Goal: Task Accomplishment & Management: Complete application form

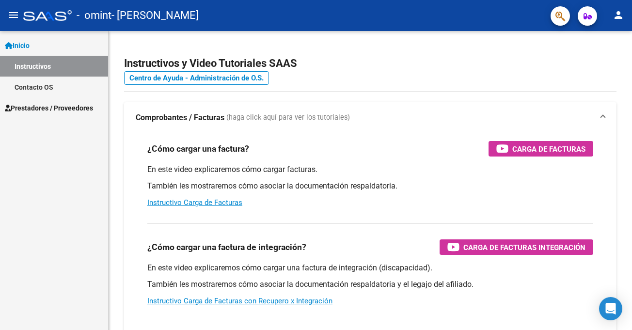
click at [26, 45] on span "Inicio" at bounding box center [17, 45] width 25 height 11
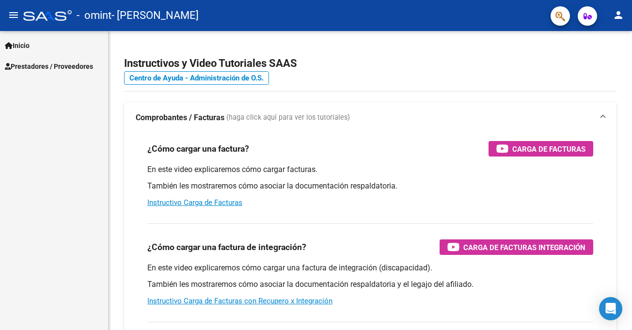
click at [620, 17] on mat-icon "person" at bounding box center [618, 15] width 12 height 12
click at [613, 39] on button "person Mi Perfil" at bounding box center [598, 40] width 59 height 23
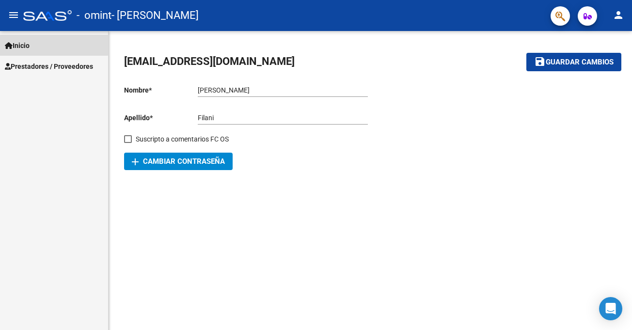
click at [24, 43] on span "Inicio" at bounding box center [17, 45] width 25 height 11
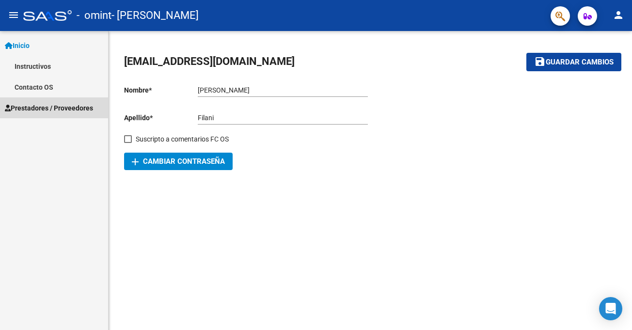
click at [38, 104] on span "Prestadores / Proveedores" at bounding box center [49, 108] width 88 height 11
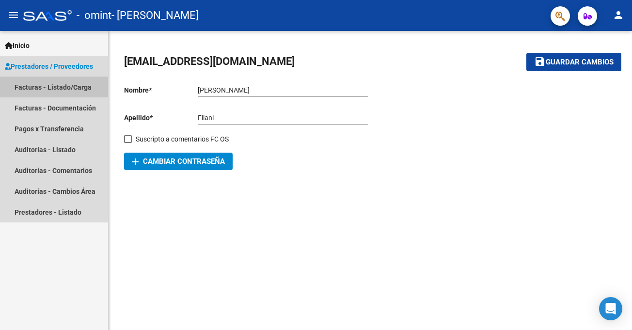
click at [39, 83] on link "Facturas - Listado/Carga" at bounding box center [54, 87] width 108 height 21
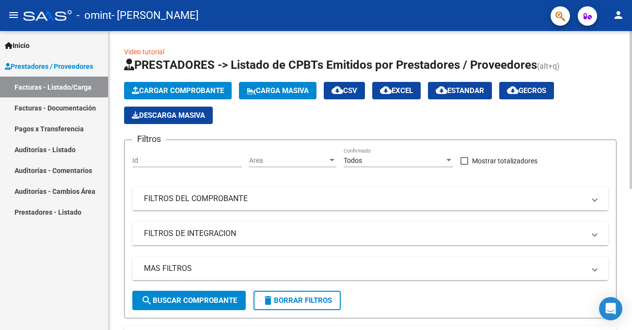
click at [186, 86] on span "Cargar Comprobante" at bounding box center [178, 90] width 92 height 9
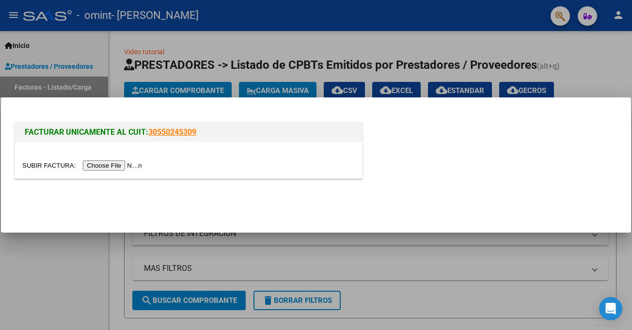
click at [129, 166] on input "file" at bounding box center [83, 165] width 123 height 10
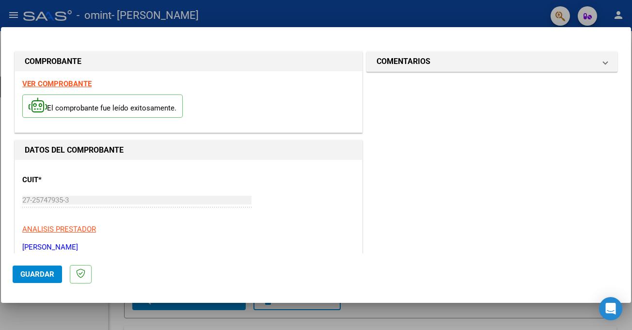
scroll to position [161, 0]
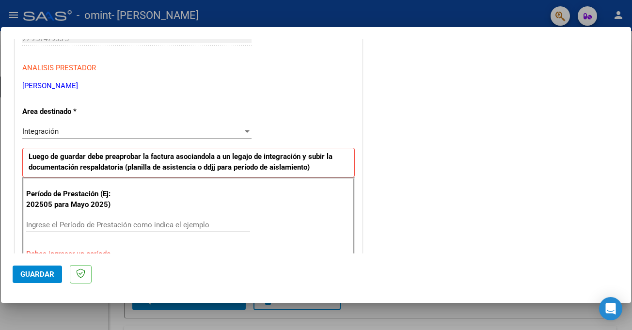
click at [245, 130] on div at bounding box center [247, 131] width 5 height 2
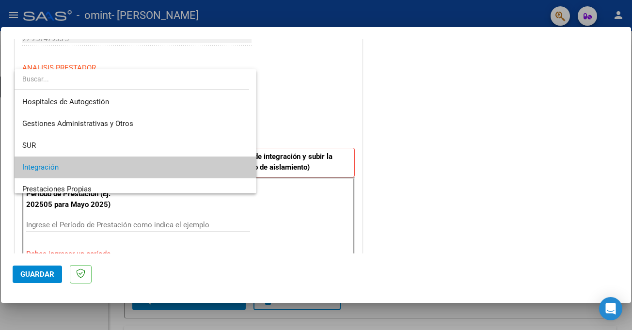
scroll to position [36, 0]
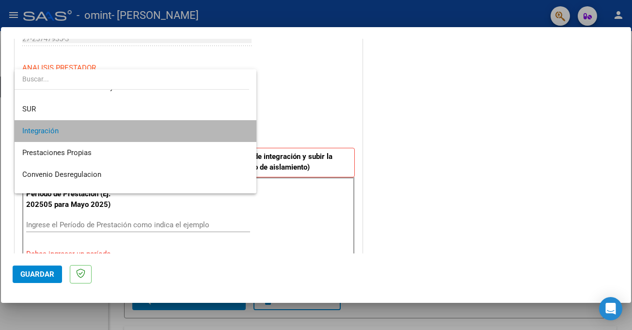
click at [245, 130] on mat-option "Integración" at bounding box center [136, 131] width 242 height 22
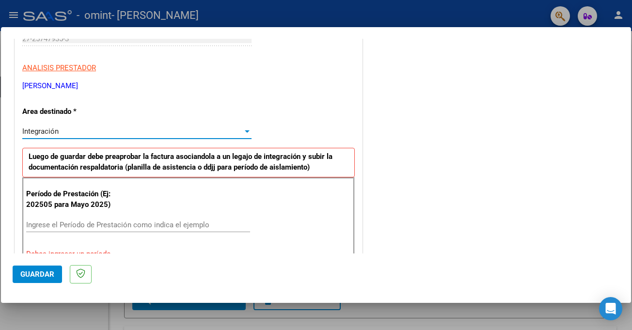
scroll to position [323, 0]
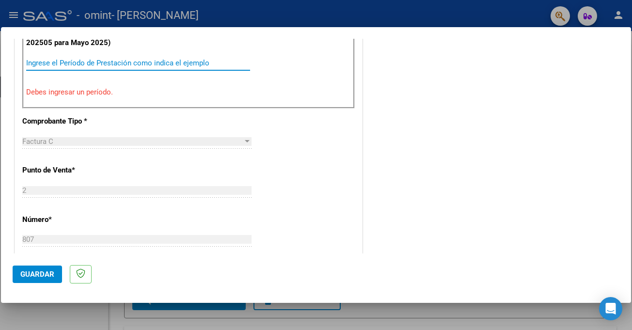
click at [98, 62] on input "Ingrese el Período de Prestación como indica el ejemplo" at bounding box center [138, 63] width 224 height 9
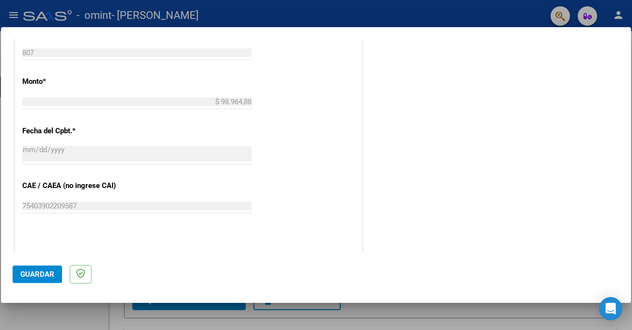
scroll to position [638, 0]
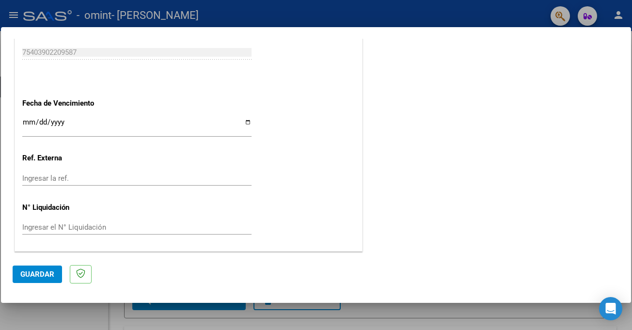
type input "202509"
click at [44, 275] on span "Guardar" at bounding box center [37, 274] width 34 height 9
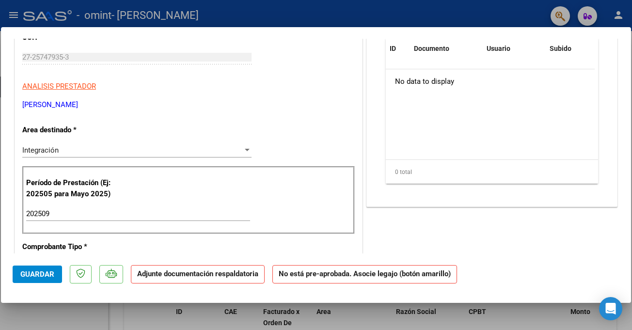
scroll to position [0, 0]
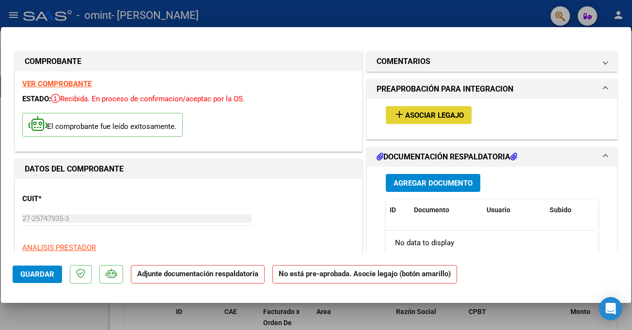
click at [401, 109] on mat-icon "add" at bounding box center [399, 115] width 12 height 12
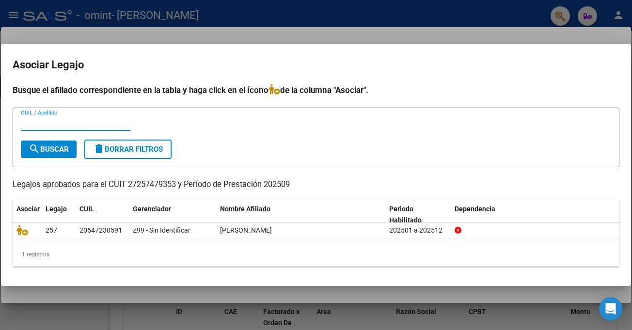
click at [34, 121] on input "CUIL / Apellido" at bounding box center [75, 123] width 109 height 9
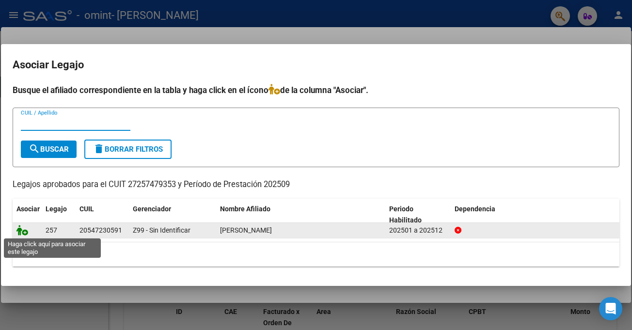
click at [20, 229] on icon at bounding box center [22, 230] width 12 height 11
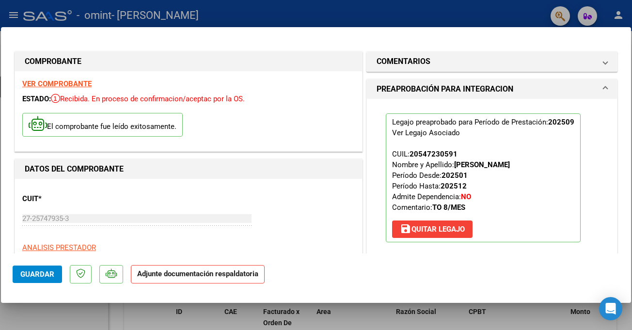
click at [204, 279] on p "Adjunte documentación respaldatoria" at bounding box center [198, 274] width 134 height 19
click at [188, 274] on strong "Adjunte documentación respaldatoria" at bounding box center [197, 273] width 121 height 9
drag, startPoint x: 228, startPoint y: 275, endPoint x: 249, endPoint y: 268, distance: 22.8
click at [229, 275] on strong "Adjunte documentación respaldatoria" at bounding box center [197, 273] width 121 height 9
click at [258, 263] on mat-dialog-actions "Guardar Adjunte documentación respaldatoria" at bounding box center [316, 272] width 606 height 38
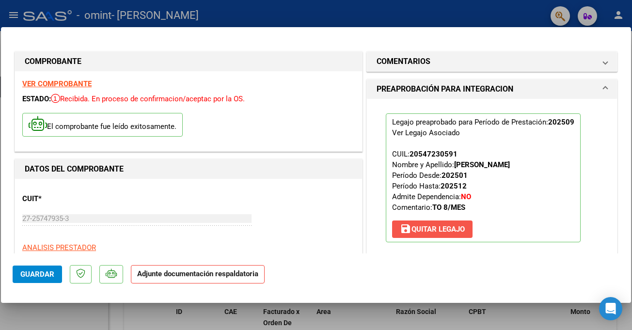
click at [421, 228] on span "save [PERSON_NAME]" at bounding box center [432, 229] width 65 height 9
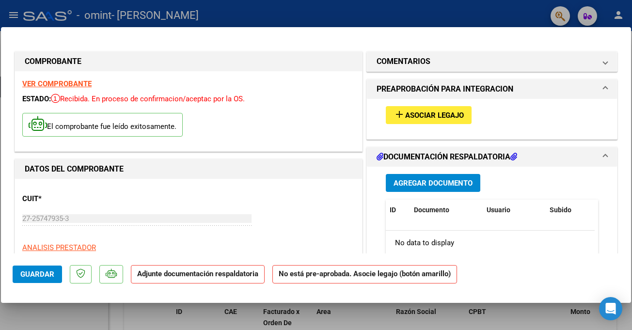
click at [203, 274] on strong "Adjunte documentación respaldatoria" at bounding box center [197, 273] width 121 height 9
click at [412, 184] on span "Agregar Documento" at bounding box center [432, 183] width 79 height 9
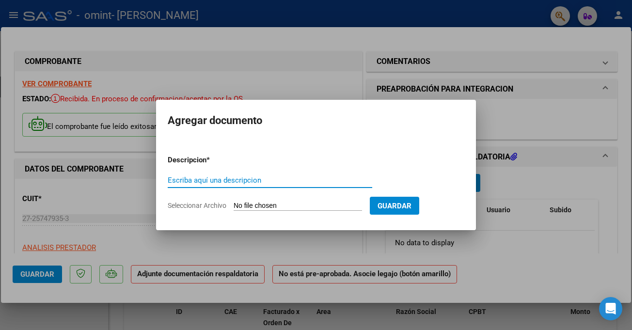
click at [213, 179] on input "Escriba aquí una descripcion" at bounding box center [270, 180] width 204 height 9
type input "ASISTENCIA [DATE] [PERSON_NAME]"
click at [205, 204] on span "Seleccionar Archivo" at bounding box center [197, 206] width 59 height 8
click at [233, 204] on input "Seleccionar Archivo" at bounding box center [297, 206] width 128 height 9
type input "C:\fakepath\ASIST [DATE] [PERSON_NAME].pdf"
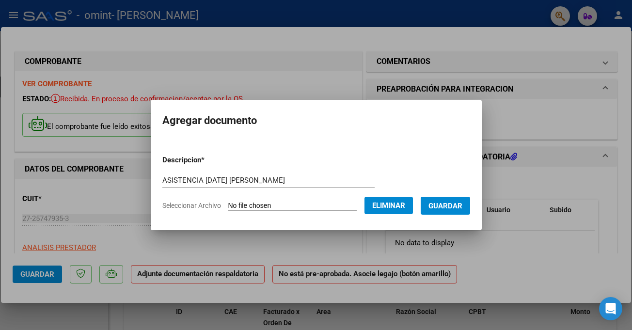
click at [459, 206] on span "Guardar" at bounding box center [445, 206] width 34 height 9
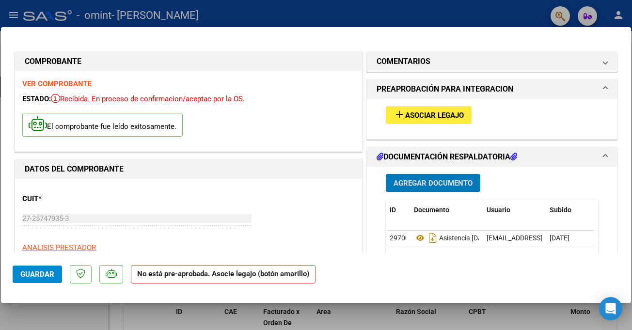
click at [420, 110] on button "add Asociar Legajo" at bounding box center [429, 115] width 86 height 18
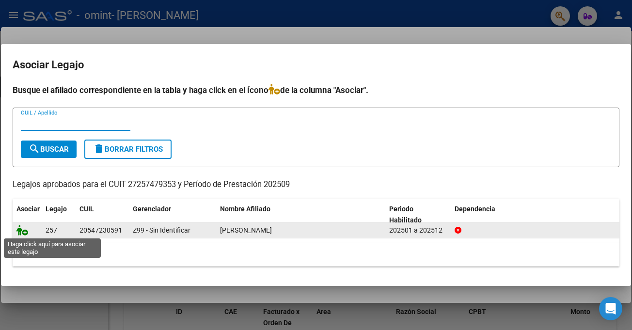
click at [22, 233] on icon at bounding box center [22, 230] width 12 height 11
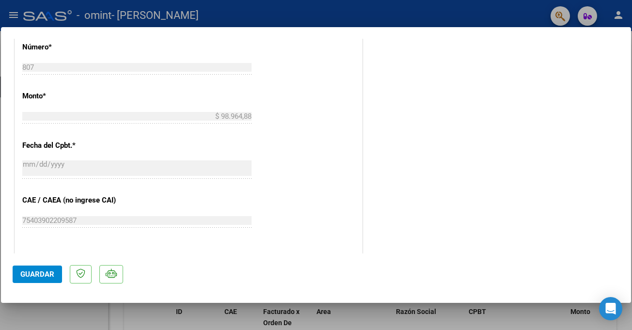
scroll to position [652, 0]
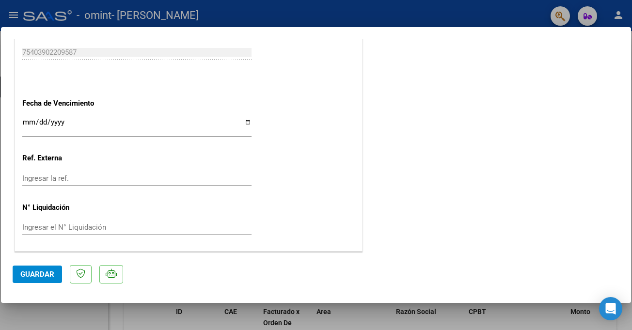
click at [42, 271] on span "Guardar" at bounding box center [37, 274] width 34 height 9
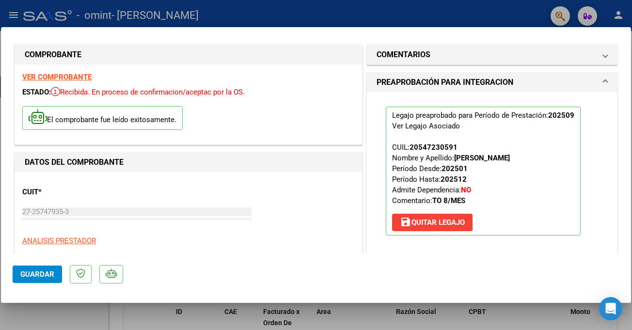
scroll to position [0, 0]
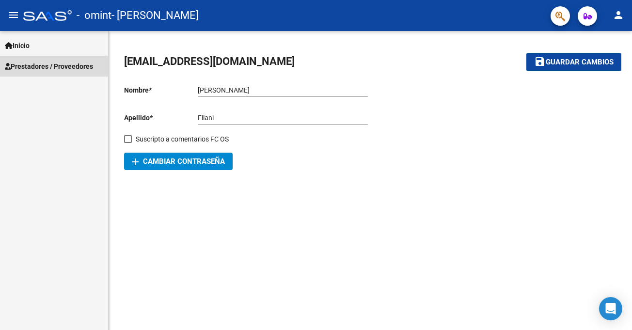
click at [58, 63] on span "Prestadores / Proveedores" at bounding box center [49, 66] width 88 height 11
click at [26, 65] on span "Prestadores / Proveedores" at bounding box center [49, 66] width 88 height 11
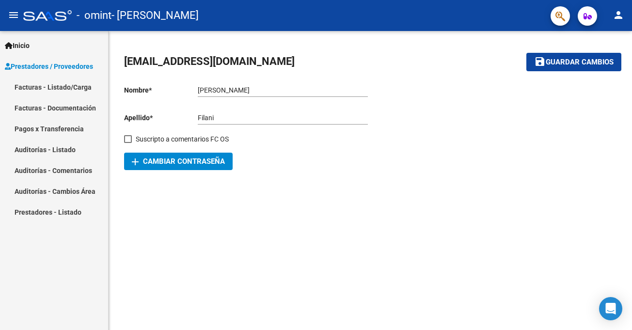
click at [39, 107] on link "Facturas - Documentación" at bounding box center [54, 107] width 108 height 21
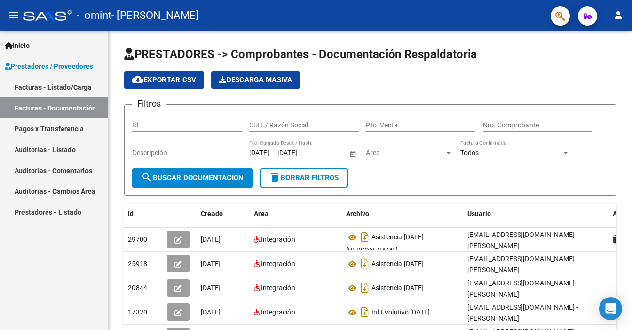
click at [35, 126] on link "Pagos x Transferencia" at bounding box center [54, 128] width 108 height 21
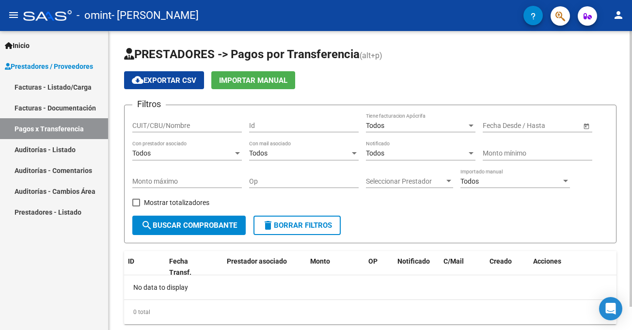
scroll to position [25, 0]
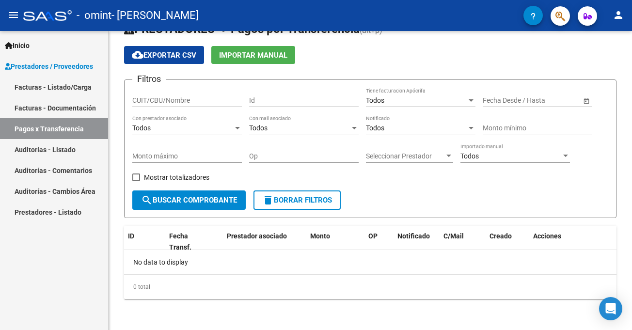
click at [40, 146] on link "Auditorías - Listado" at bounding box center [54, 149] width 108 height 21
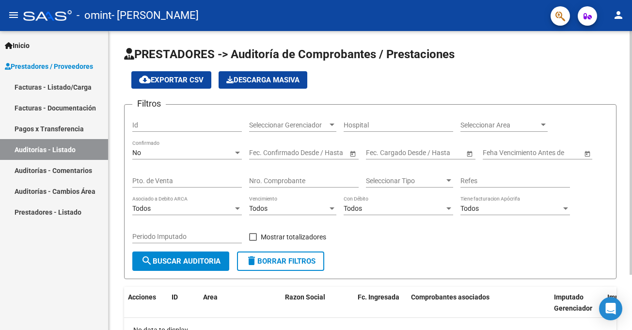
scroll to position [68, 0]
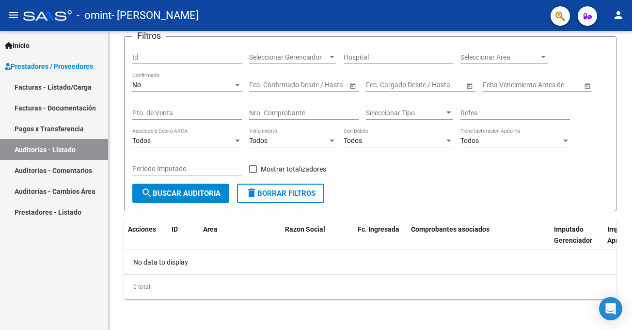
click at [57, 170] on link "Auditorías - Comentarios" at bounding box center [54, 170] width 108 height 21
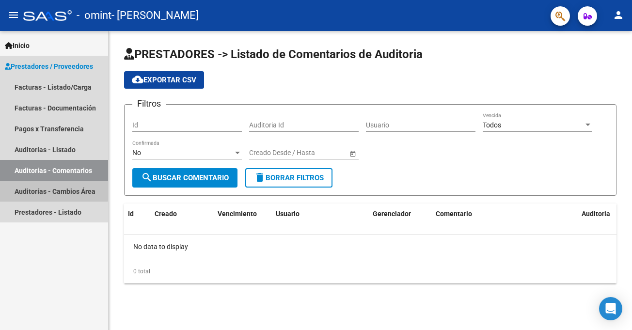
click at [42, 189] on link "Auditorías - Cambios Área" at bounding box center [54, 191] width 108 height 21
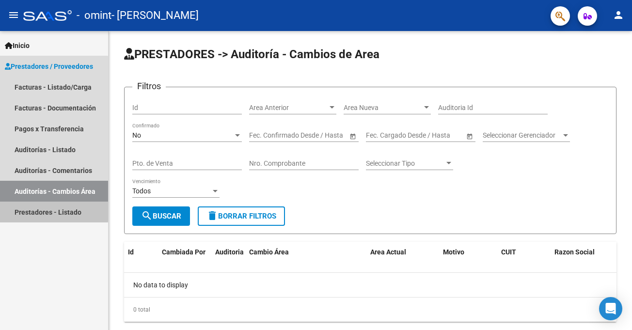
click at [46, 208] on link "Prestadores - Listado" at bounding box center [54, 212] width 108 height 21
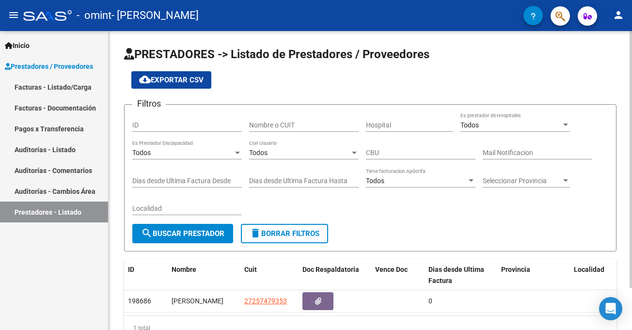
scroll to position [49, 0]
